Goal: Task Accomplishment & Management: Complete application form

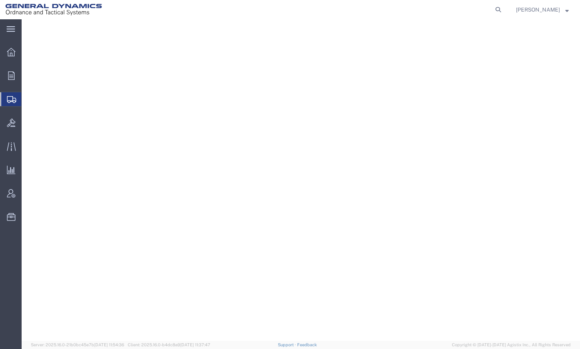
select select "IL"
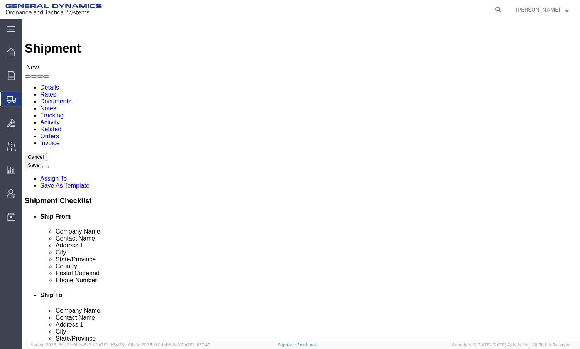
click input "text"
type input "m"
type input "[PERSON_NAME]"
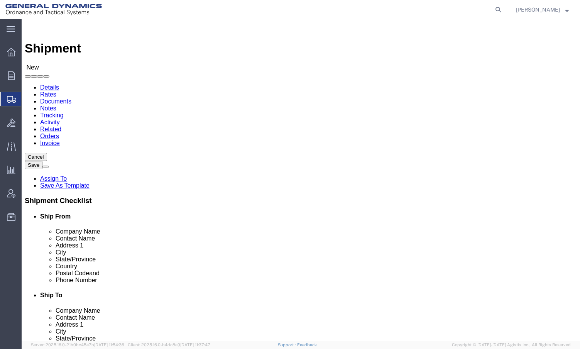
type input "[STREET_ADDRESS][PERSON_NAME]"
click input "text"
type input "[GEOGRAPHIC_DATA]"
type input "M"
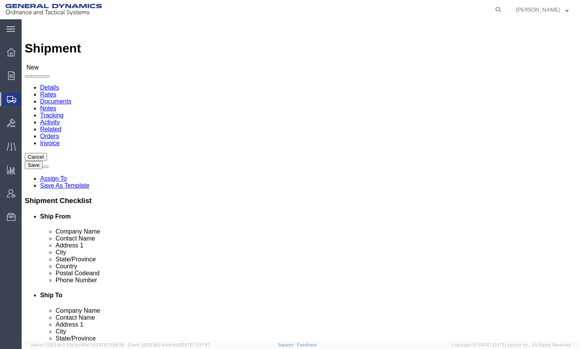
type input "MAI"
click input "Postal Code"
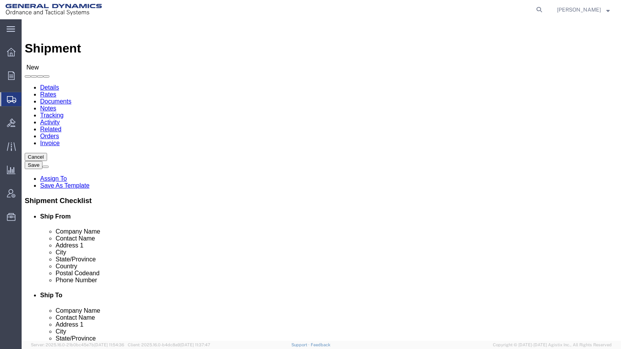
type input "04092"
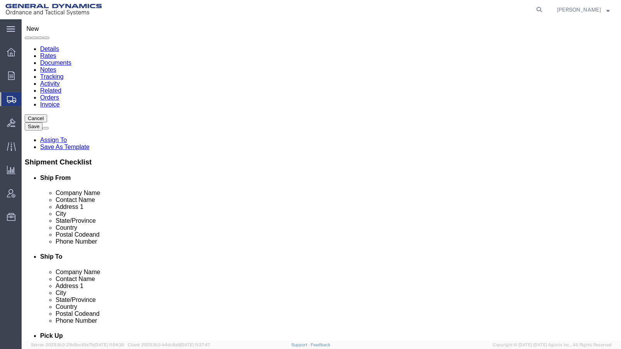
scroll to position [193, 0]
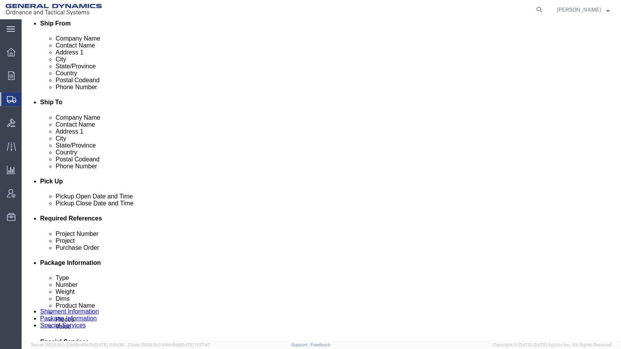
type input "[PHONE_NUMBER]"
click div "[DATE] 12:00 AM"
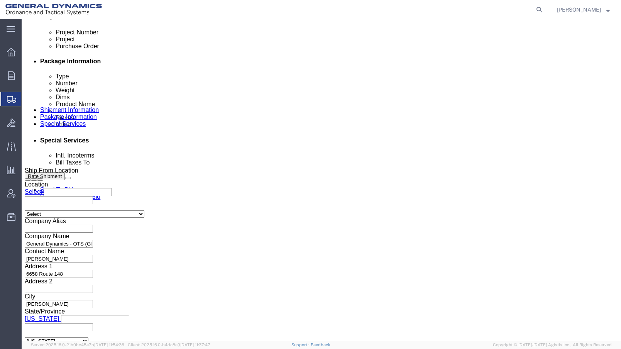
click input "2:00 PM"
type input "9:00 AM"
click button "Apply"
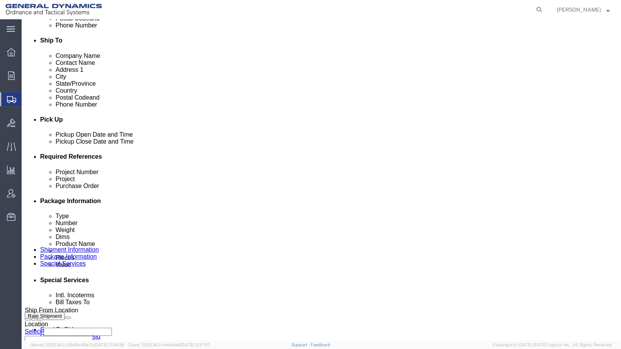
scroll to position [240, 0]
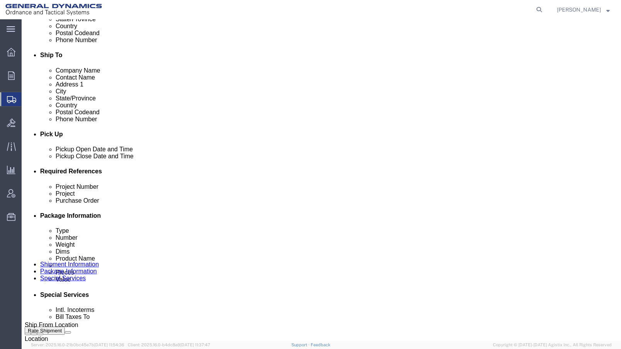
click div "[DATE] 10:00 AM"
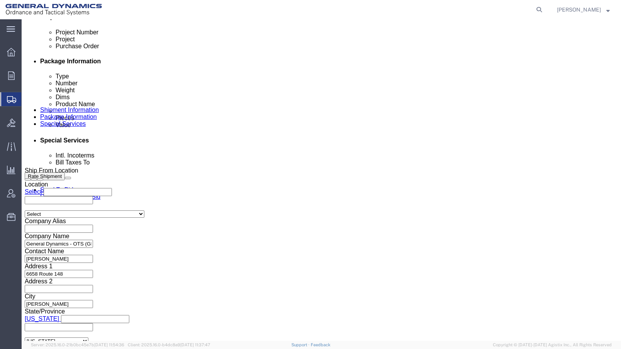
type input "3:00 PM"
click button "Apply"
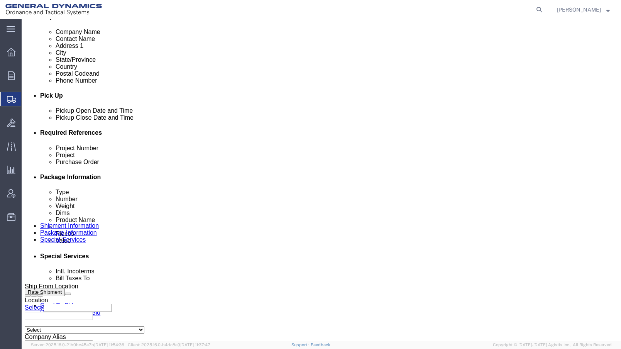
click input "text"
type input "25372"
type input "201D0226"
type input "9"
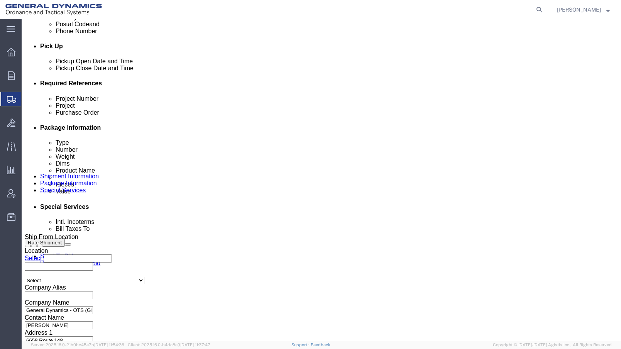
scroll to position [395, 0]
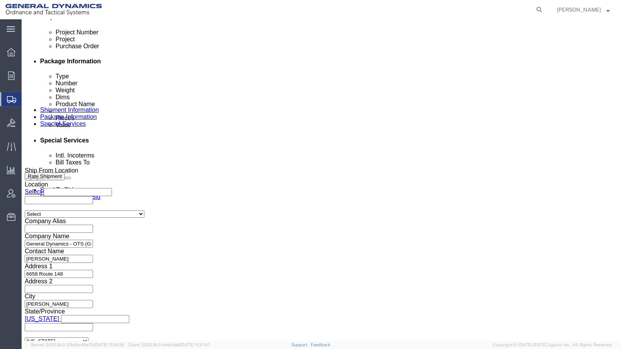
type input "919 OBTUATORS"
drag, startPoint x: 47, startPoint y: 213, endPoint x: 52, endPoint y: 214, distance: 4.9
click select "Select Air Less than Truckload Multi-Leg Ocean Freight Rail Small Parcel Truckl…"
select select "SMAL"
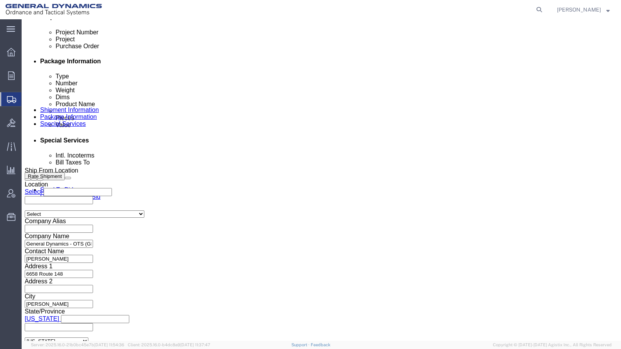
click select "Select Air Less than Truckload Multi-Leg Ocean Freight Rail Small Parcel Truckl…"
click button "Continue"
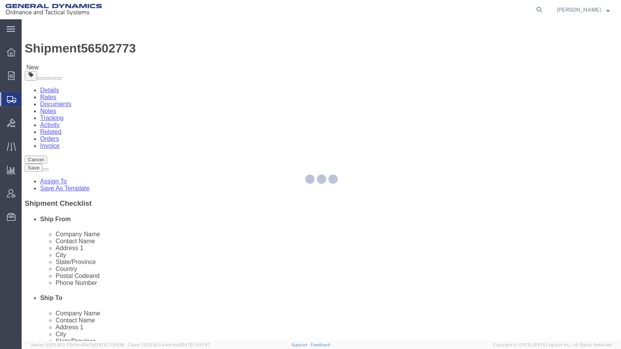
select select "YRPK"
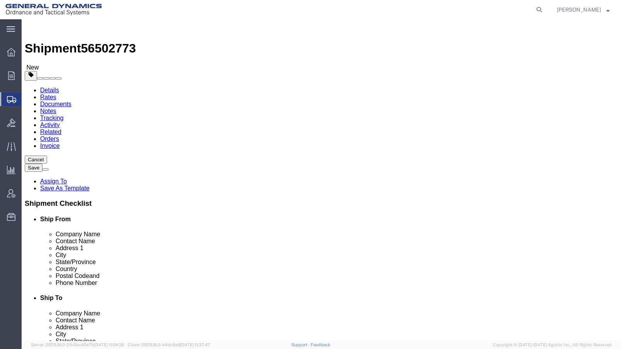
click input "text"
type input "13"
type input "6"
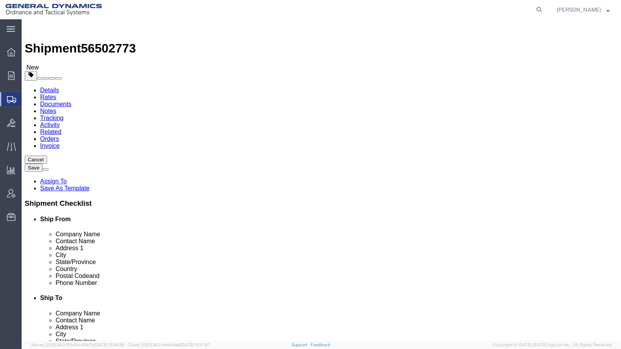
click link "Add Content"
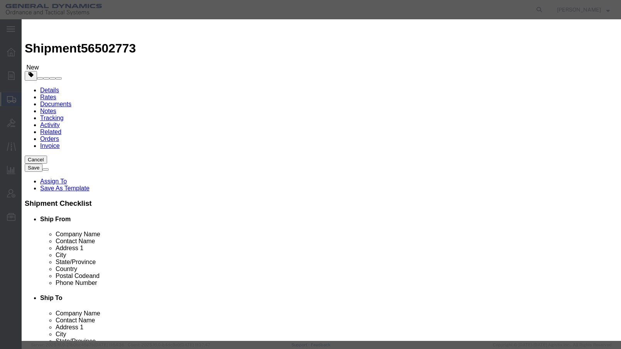
click input "text"
type input "919 OBTURATORS"
type input "1"
type input "100000"
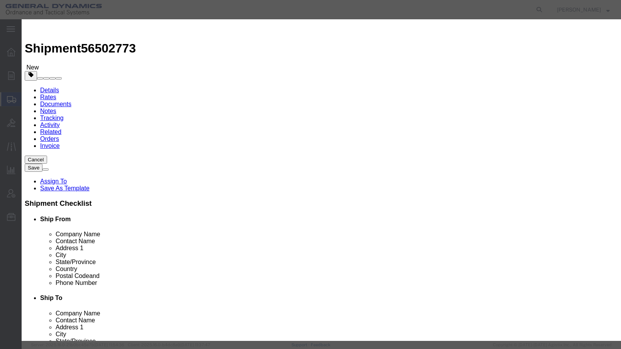
select select "USD"
click input "100000"
type input "1000"
click textarea
click button "Save & Close"
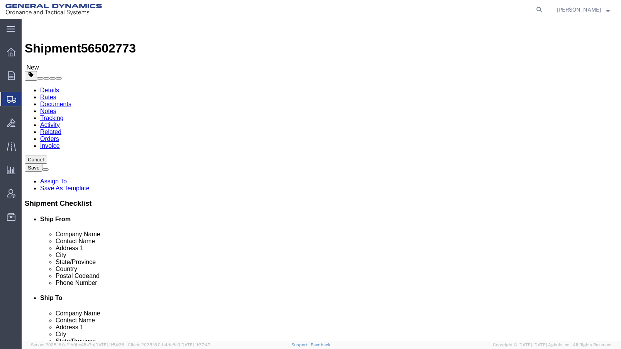
click span "button"
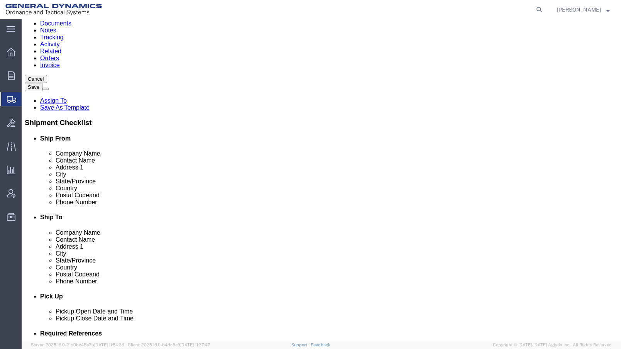
scroll to position [154, 0]
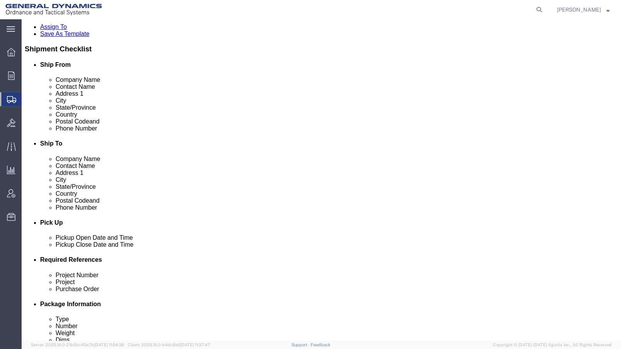
drag, startPoint x: 107, startPoint y: 224, endPoint x: 75, endPoint y: 224, distance: 32.4
click div "Dimensions Length 13.00 x Width 13.00 x Height 13.00 Select cm ft in"
type input "14"
type input "7"
type input "5"
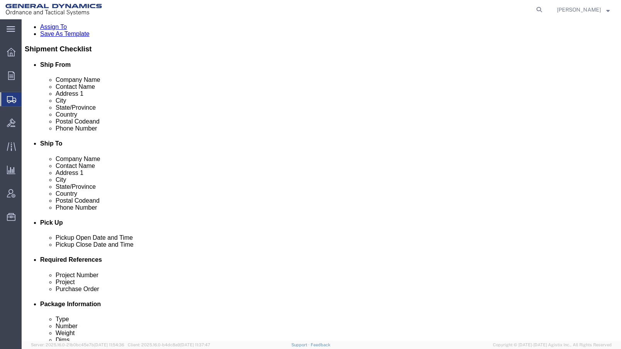
type input "3"
click div "1 x Your Packaging Package Type Select Envelope Large Box Medium Box PAK Rack S…"
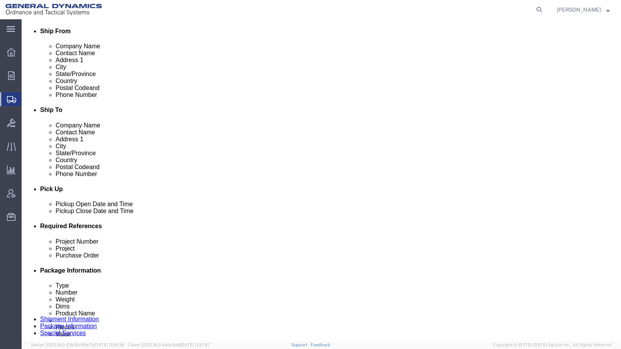
scroll to position [231, 0]
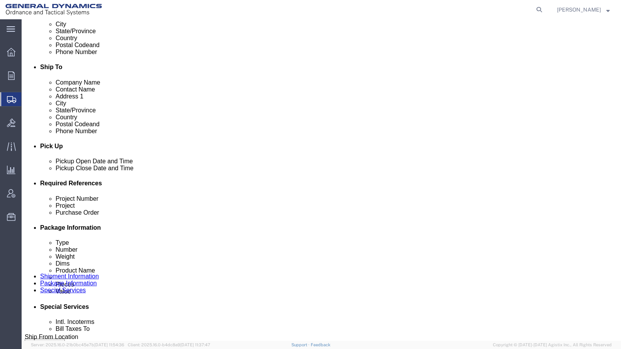
click button "Continue"
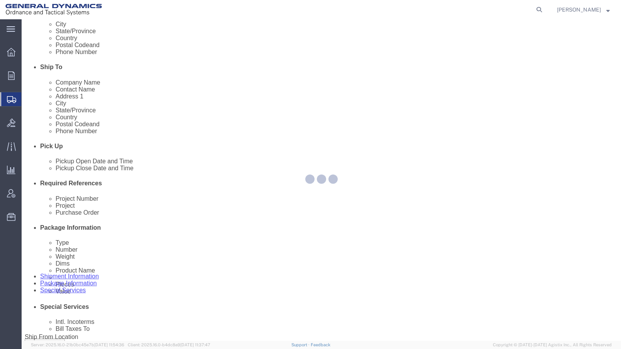
select select
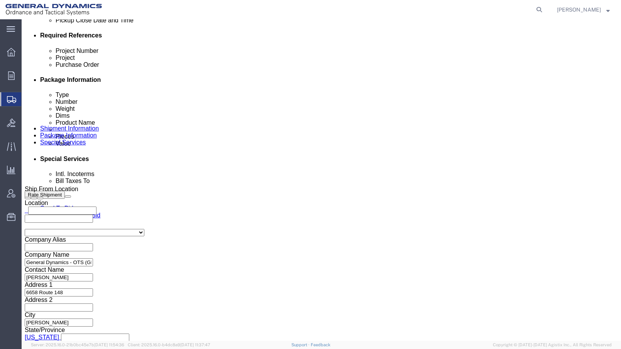
scroll to position [375, 0]
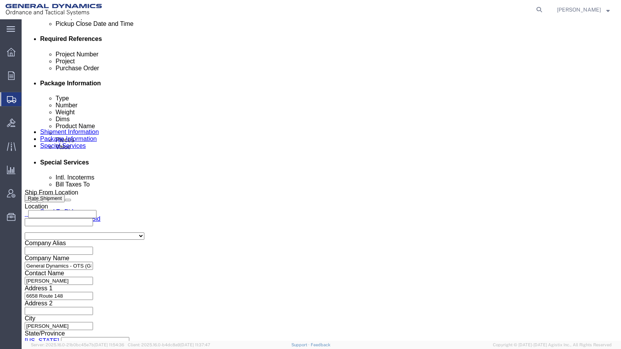
click select "Select Recipient Account Sender/Shipper Third Party Account"
select select "SHIP"
click select "Select Recipient Account Sender/Shipper Third Party Account"
click button "Rate Shipment"
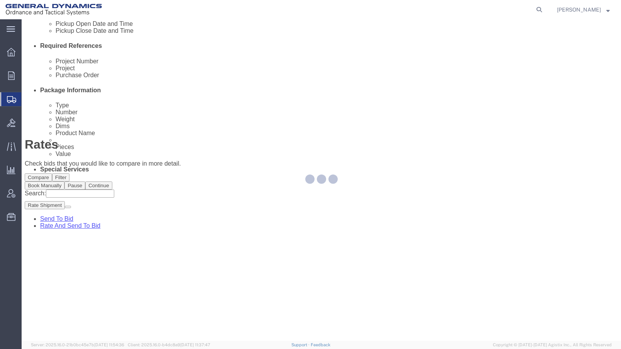
scroll to position [0, 0]
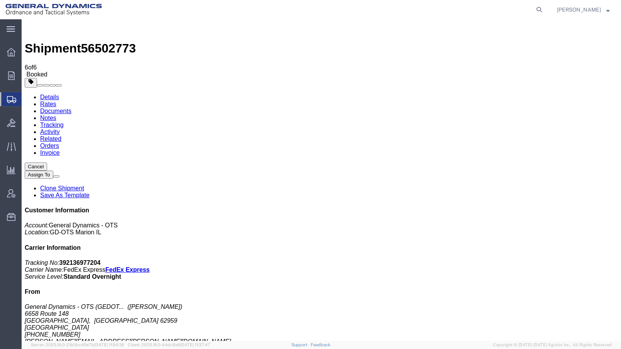
drag, startPoint x: 258, startPoint y: 166, endPoint x: 373, endPoint y: 20, distance: 185.3
drag, startPoint x: 257, startPoint y: 182, endPoint x: 369, endPoint y: 20, distance: 197.0
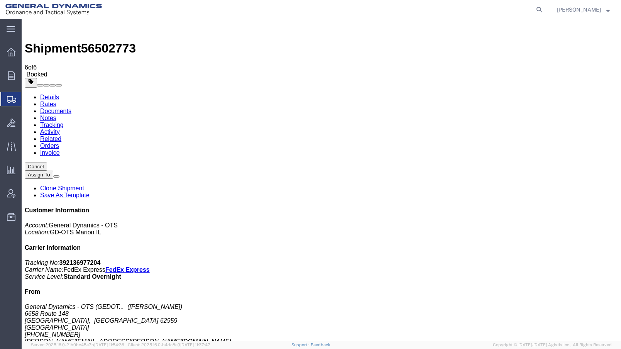
click at [0, 0] on span "Create Shipment" at bounding box center [0, 0] width 0 height 0
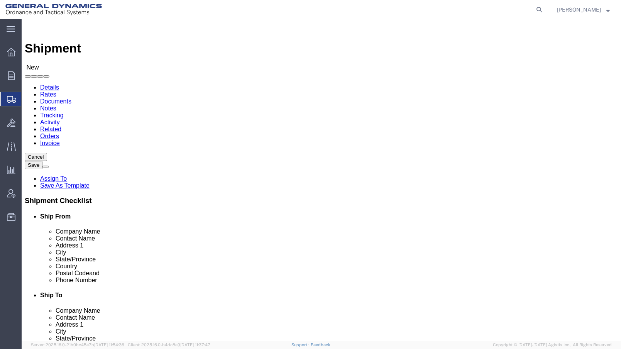
click input "text"
type input "AA"
click p "- General Dynamics - OTS ([PERSON_NAME]) - ([PERSON_NAME]) [STREET_ADDRESS][PER…"
select select "IL"
drag, startPoint x: 134, startPoint y: 174, endPoint x: 70, endPoint y: 173, distance: 64.5
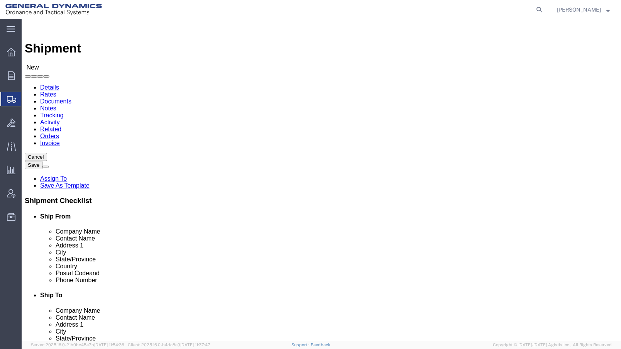
click div "Contact Name AA AA"
type input "[PERSON_NAME]"
click input "text"
click input "SUTOMATION DEVICES, INC."
type input "AUTOMATION DEVICES, INC."
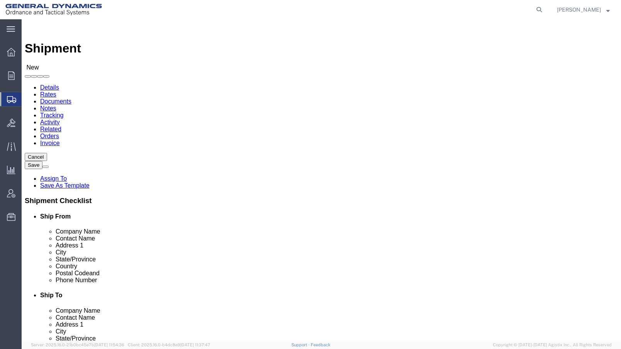
click input "text"
type input "[PERSON_NAME]"
type input "[STREET_ADDRESS]"
type input "FAIRVIEW"
type input "P"
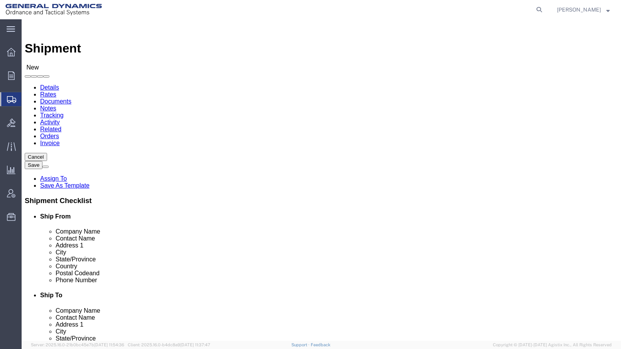
type input "P"
type input "PEN"
type input "16415"
click input "text"
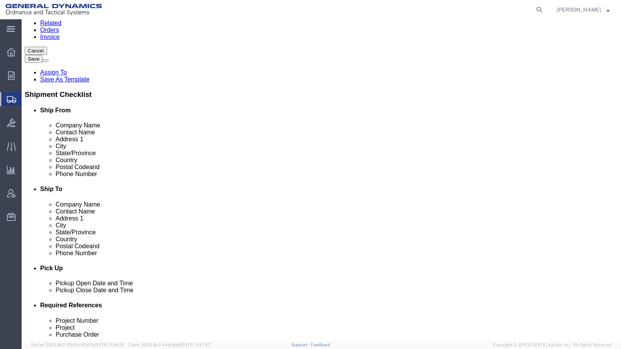
scroll to position [193, 0]
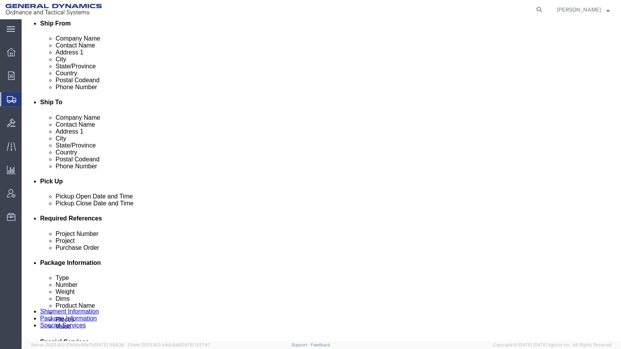
type input "[PHONE_NUMBER]"
click div "[DATE] 12:00 AM"
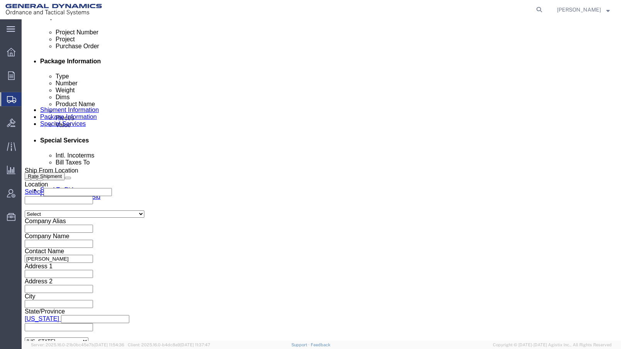
click input "5:00 PM"
type input "10:00 AM"
click button "Apply"
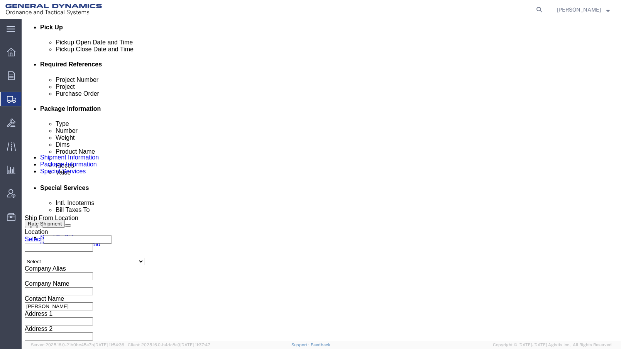
scroll to position [279, 0]
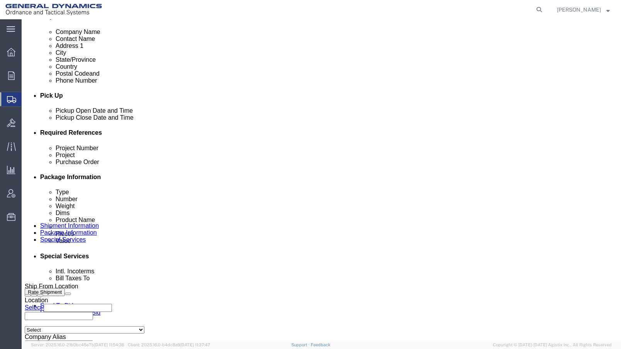
click div "[DATE] 11:00 AM"
type input "3:00 AM"
drag, startPoint x: 174, startPoint y: 306, endPoint x: 162, endPoint y: 304, distance: 12.2
click input "3:00 AM"
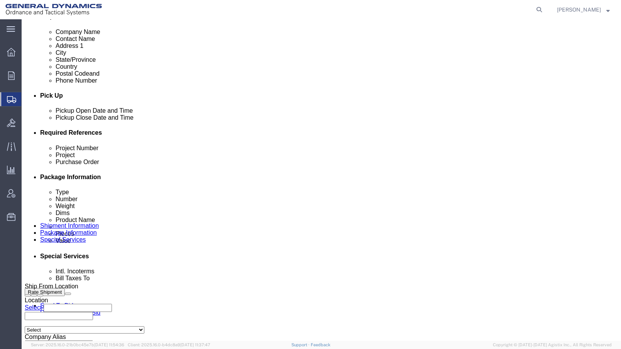
type input "3:00 PM"
click button "Apply"
click input "text"
type input "25373"
type input "20SOM"
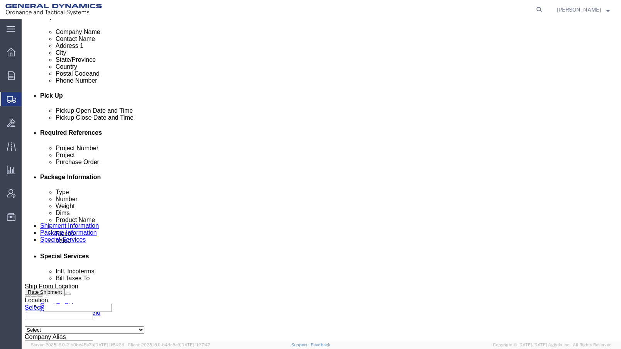
type input "25373"
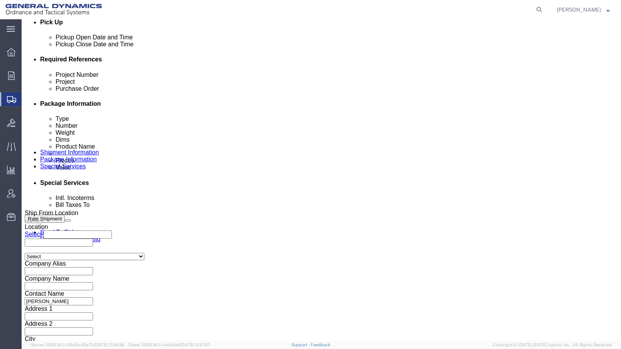
scroll to position [395, 0]
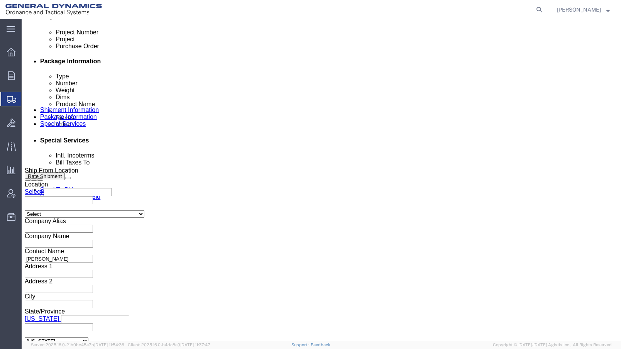
click select "Select Air Less than Truckload Multi-Leg Ocean Freight Rail Small Parcel Truckl…"
select select "LTL"
click select "Select Air Less than Truckload Multi-Leg Ocean Freight Rail Small Parcel Truckl…"
click button "Continue"
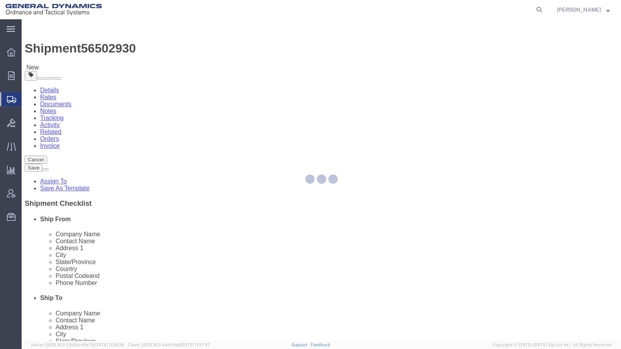
select select "CBOX"
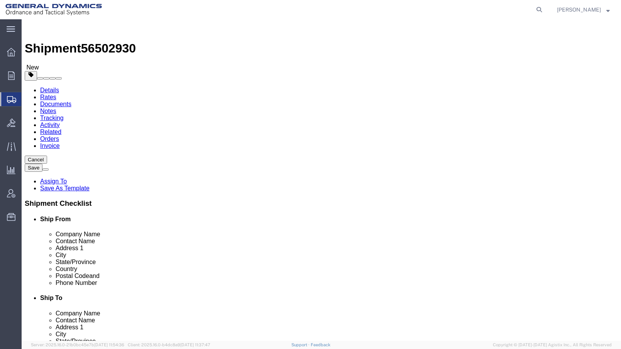
click input "text"
type input "36"
drag, startPoint x: 109, startPoint y: 197, endPoint x: 75, endPoint y: 200, distance: 34.1
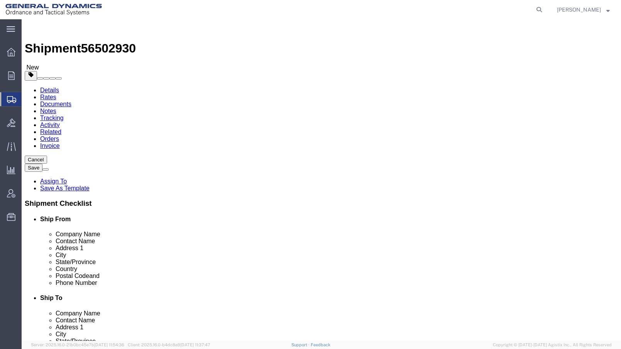
click div "Weight 0.00 Select kgs lbs Ship. t°"
type input "250"
click select "Select Bale(s) Basket(s) Bolt(s) Bottle(s) Buckets Bulk Bundle(s) Can(s) Cardbo…"
select select "CRAT"
click select "Select Bale(s) Basket(s) Bolt(s) Bottle(s) Buckets Bulk Bundle(s) Can(s) Cardbo…"
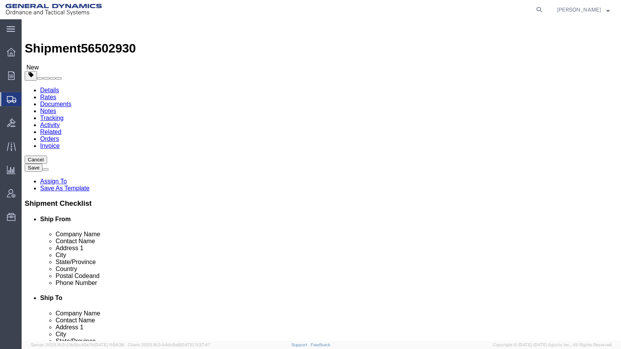
click link "Add Content"
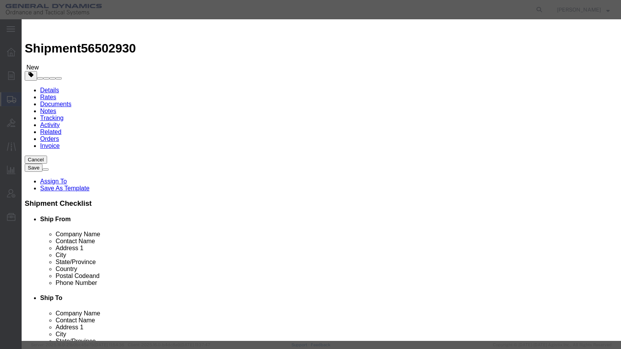
click input "text"
type input "FEEDER BOWL & LINERS"
type input "2"
type input "16000"
click select "Select 50 55 60 65 70 85 92.5 100 125 175 250 300 400"
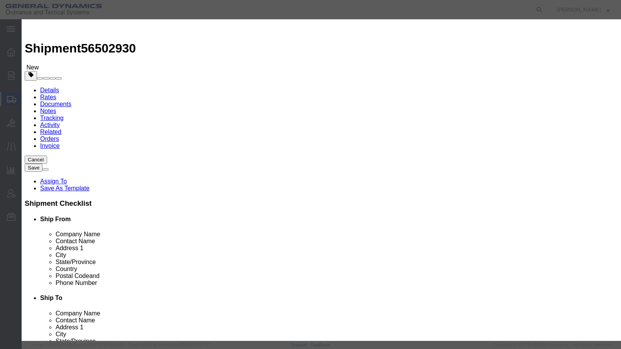
select select "55"
click select "Select 50 55 60 65 70 85 92.5 100 125 175 250 300 400"
click textarea
click textarea "LOT-JAG20K002-004"
click textarea "PART# - 11825960 LOT-JAG20K002-004"
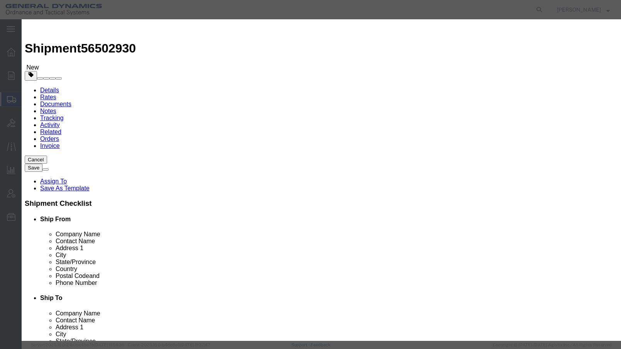
drag, startPoint x: 378, startPoint y: 62, endPoint x: 388, endPoint y: 62, distance: 10.8
click textarea "PART# - 11825960 LOT-JAG20K002-004"
click textarea "QT.- 1008 PART# - 11825960 LOT-JAG20K002-004"
click textarea "QT - 1008 PART# - 11825960 LOT-JAG20K002-004"
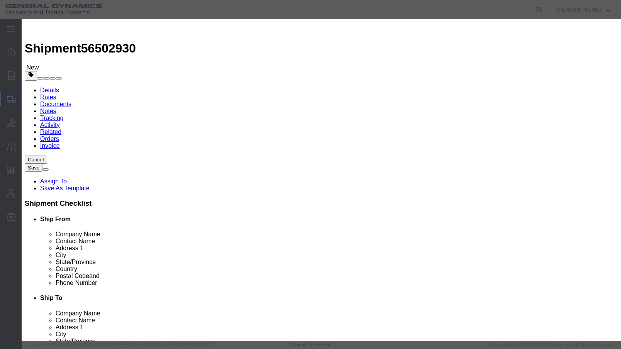
click textarea "QT - 1008 PART# - 11825960 LOT - JAG20K002-004"
type textarea "QT - 1008 PART - 11825960 LOT - JAG20K002-004"
click button "Save & Close"
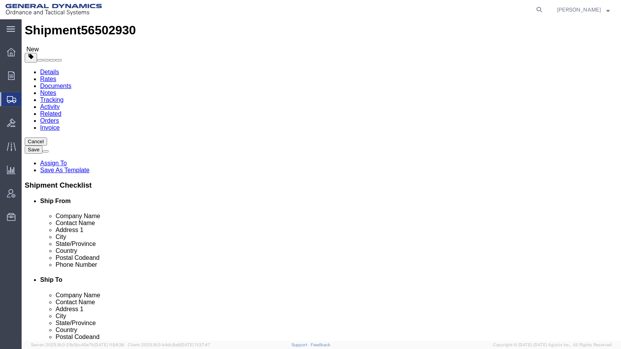
scroll to position [36, 0]
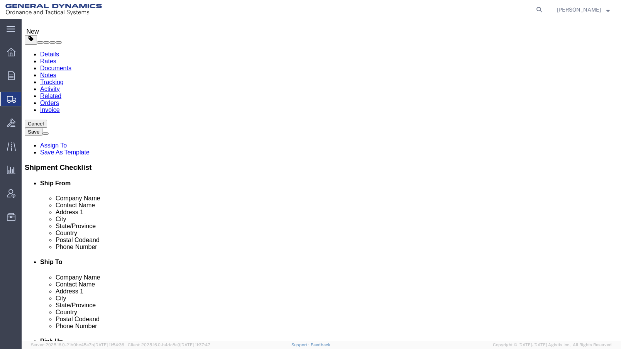
click button "Continue"
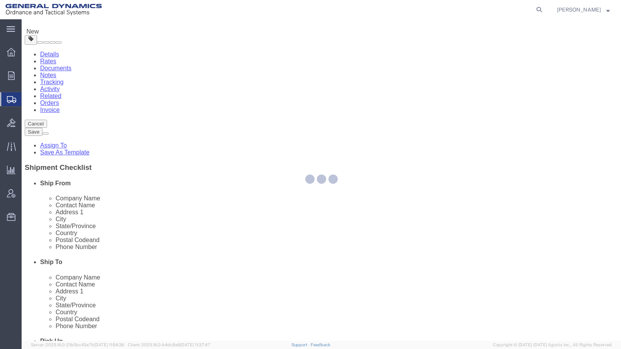
select select
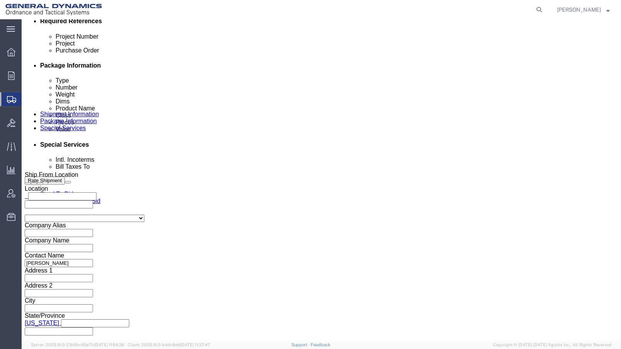
scroll to position [463, 0]
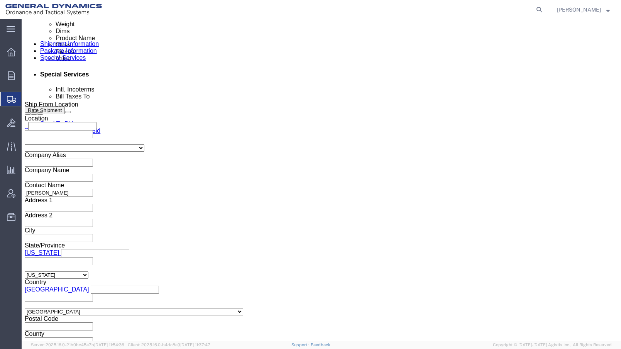
click select "Select Recipient Account Sender/Shipper Third Party Account"
select select "SHIP"
click select "Select Recipient Account Sender/Shipper Third Party Account"
click button "Save"
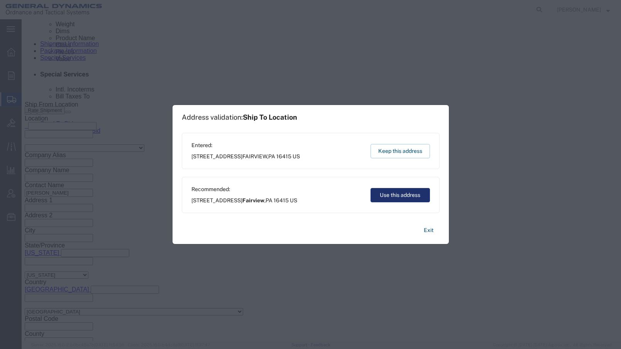
click at [410, 195] on button "Use this address" at bounding box center [400, 195] width 59 height 14
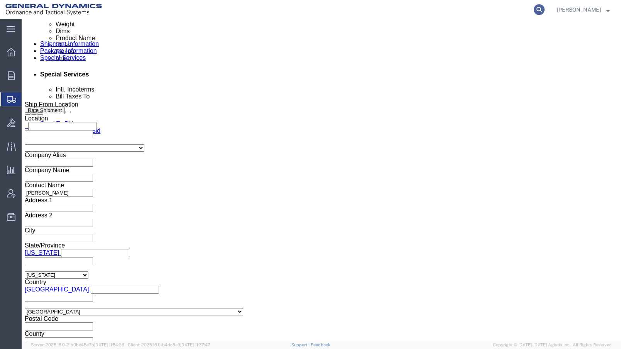
click at [545, 9] on icon at bounding box center [539, 9] width 11 height 11
click at [366, 10] on input "search" at bounding box center [416, 9] width 235 height 19
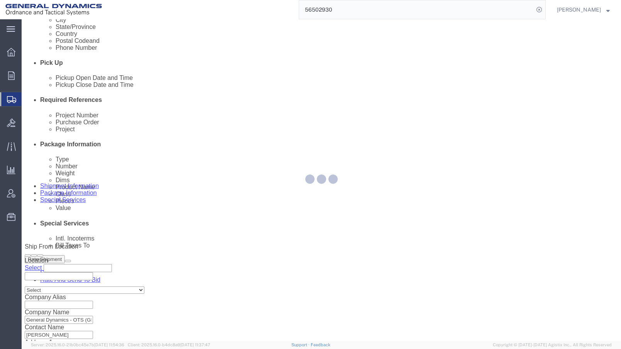
scroll to position [395, 0]
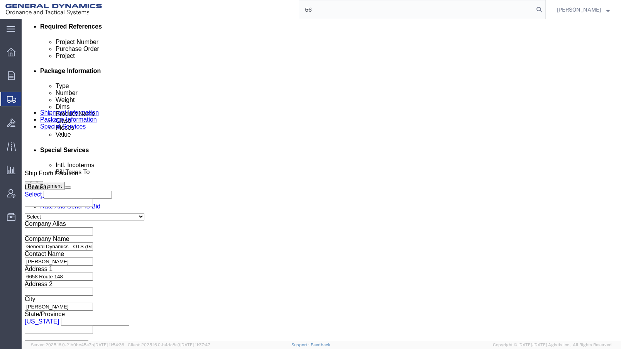
type input "5"
type input "56502773"
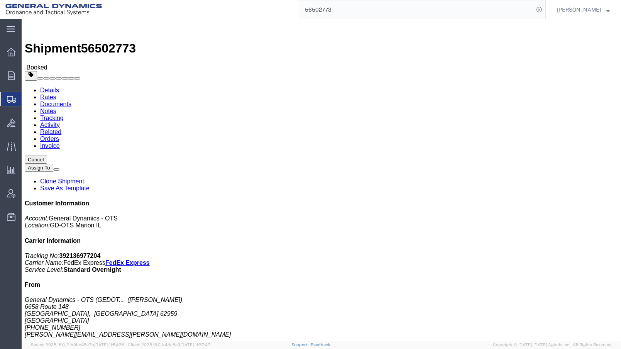
click link "Schedule pickup request"
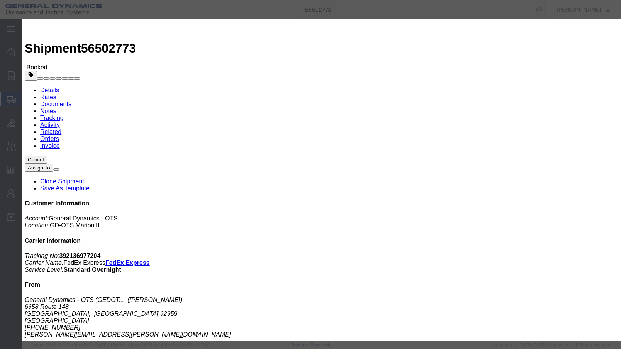
click button "Close"
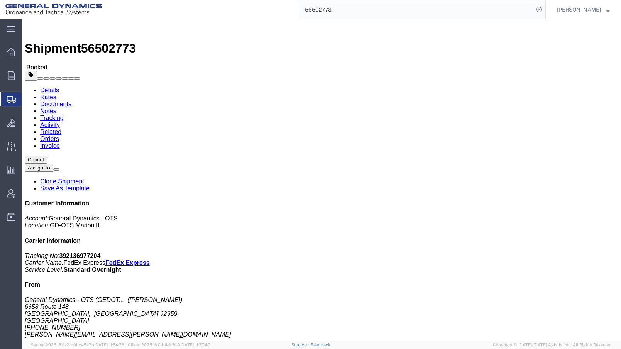
click link "Schedule pickup request"
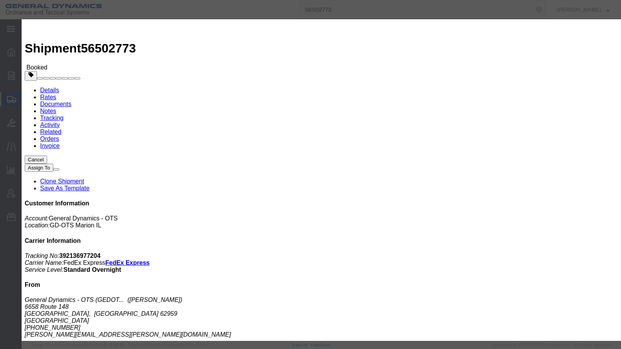
click button "Close"
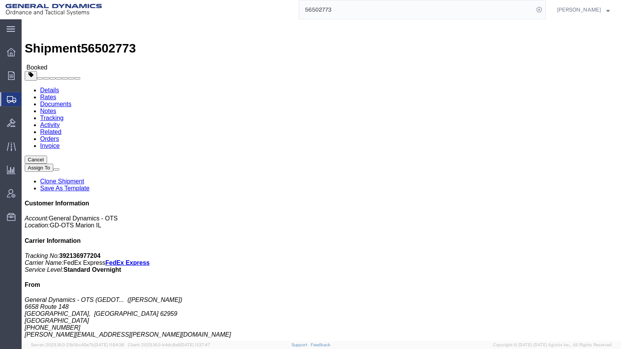
click link "Schedule pickup request"
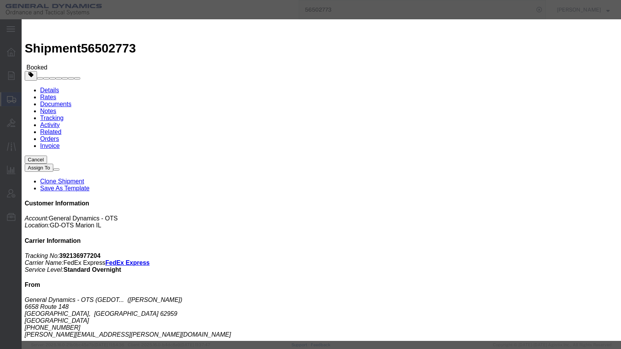
click button "Close"
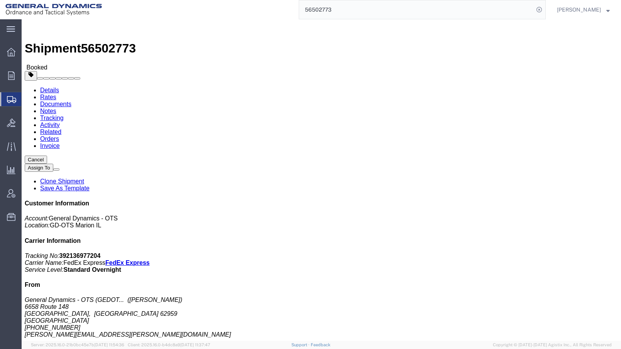
click link "Schedule pickup request"
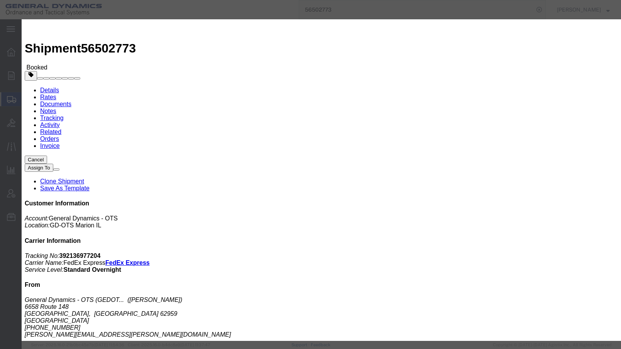
click button "Close"
